Goal: Navigation & Orientation: Find specific page/section

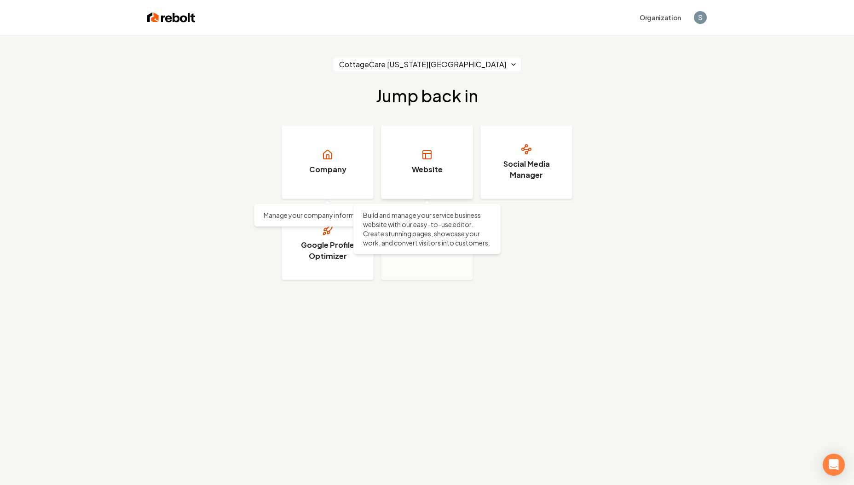
click at [412, 163] on link "Website" at bounding box center [427, 162] width 92 height 74
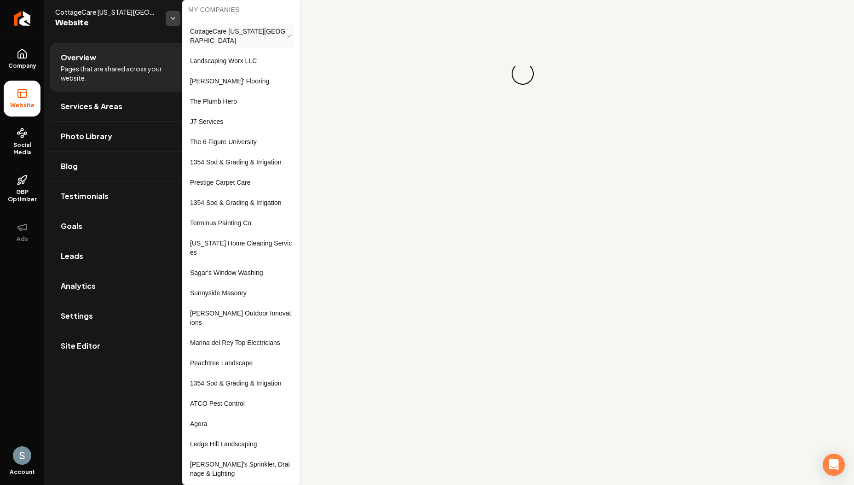
click at [175, 15] on html "Company Website Social Media GBP Optimizer Ads Account CottageCare [US_STATE][G…" at bounding box center [427, 242] width 854 height 485
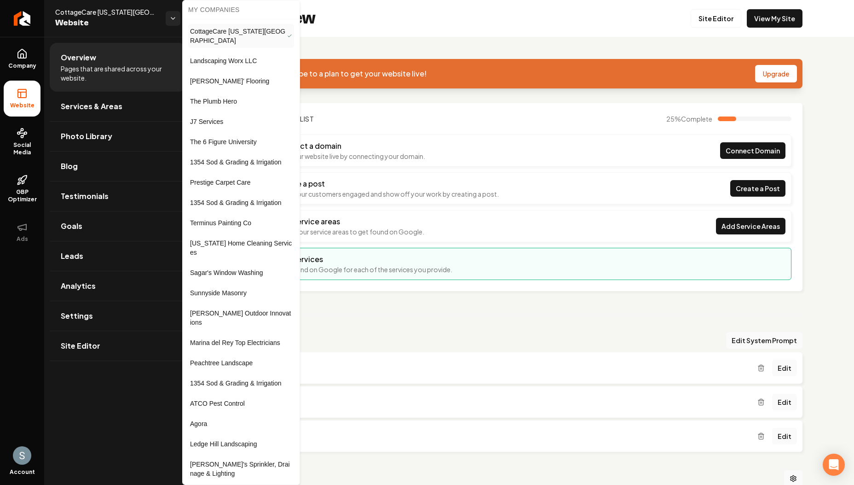
click at [23, 25] on html "Company Website Social Media GBP Optimizer Ads Account CottageCare [US_STATE][G…" at bounding box center [427, 242] width 854 height 485
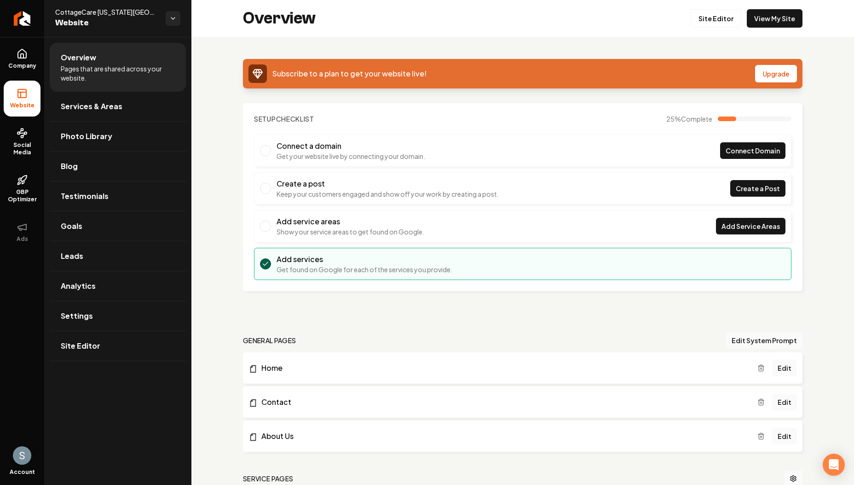
click at [23, 22] on icon "Return to dashboard" at bounding box center [21, 18] width 7 height 7
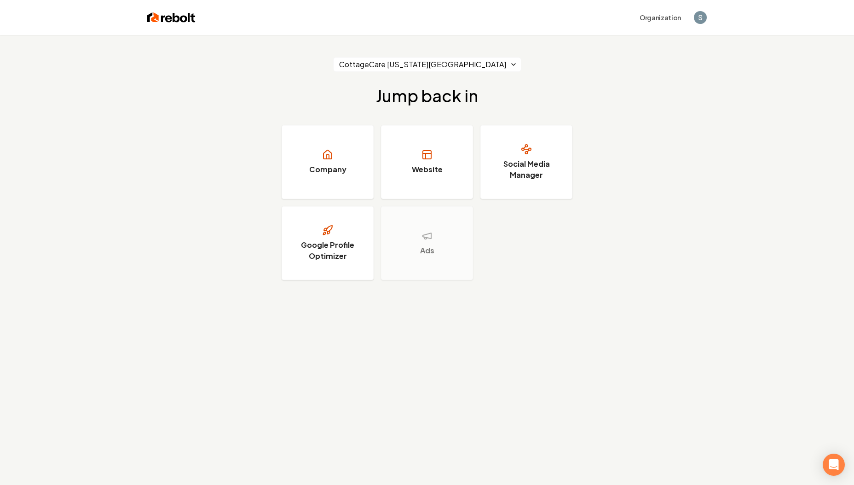
click at [444, 72] on div "CottageCare [US_STATE][GEOGRAPHIC_DATA] Jump back in Company Website Social Med…" at bounding box center [427, 168] width 854 height 267
click at [466, 66] on html "Organization CottageCare [US_STATE][GEOGRAPHIC_DATA] Jump back in Company Websi…" at bounding box center [427, 242] width 854 height 485
